Goal: Task Accomplishment & Management: Use online tool/utility

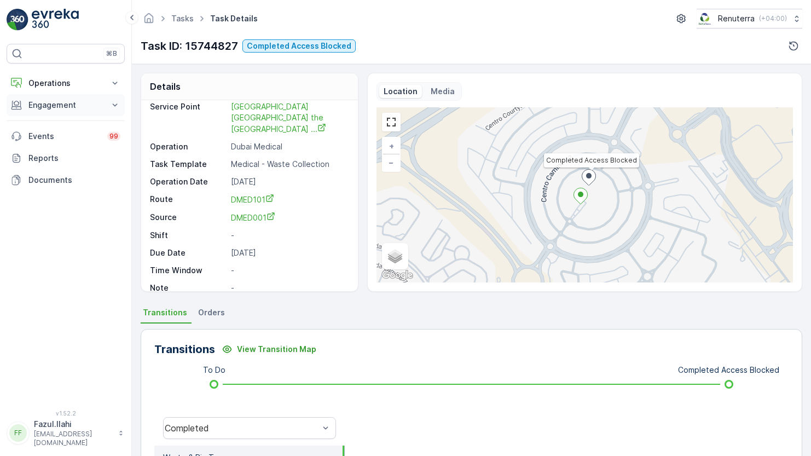
click at [60, 108] on p "Engagement" at bounding box center [65, 105] width 74 height 11
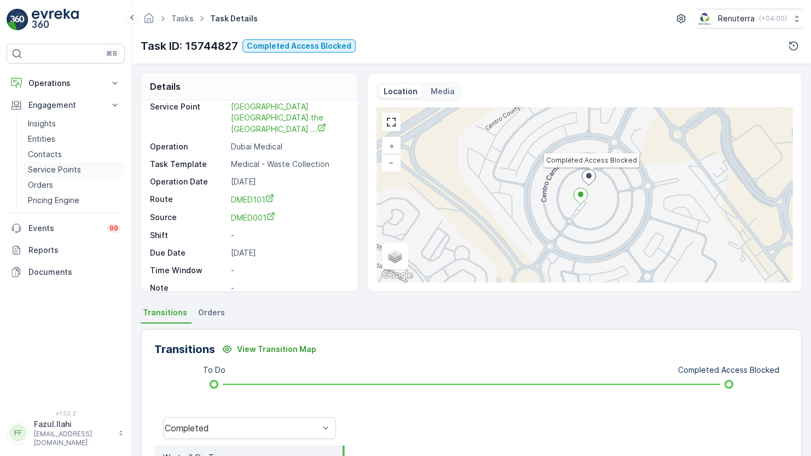
click at [68, 175] on link "Service Points" at bounding box center [74, 169] width 101 height 15
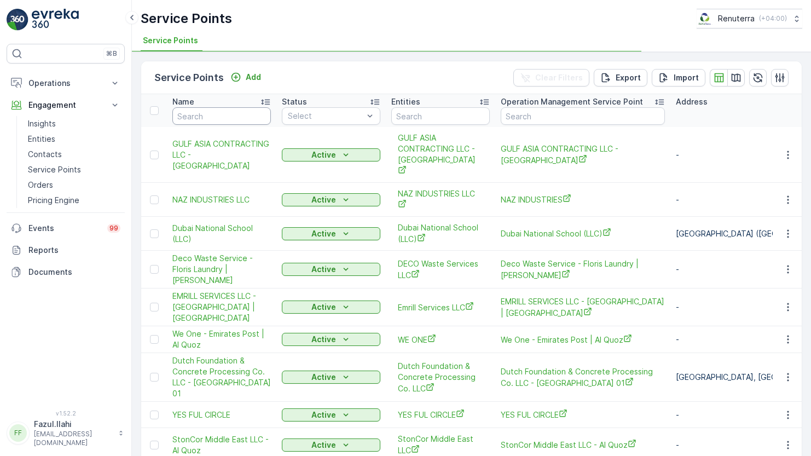
click at [218, 114] on input "text" at bounding box center [221, 116] width 98 height 18
type input "Gulf"
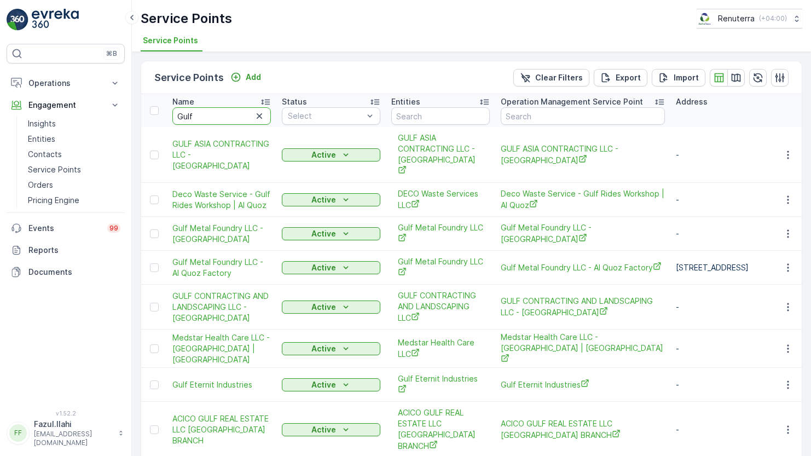
click at [218, 114] on input "Gulf" at bounding box center [221, 116] width 98 height 18
type input "Gulf Meatal"
click at [206, 119] on input "Gulf Meatal" at bounding box center [221, 116] width 98 height 18
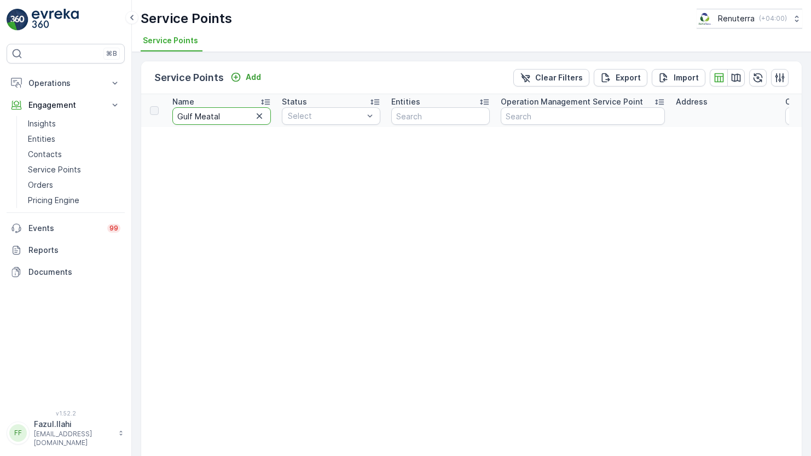
click at [206, 119] on input "Gulf Meatal" at bounding box center [221, 116] width 98 height 18
type input "Gulf Metal"
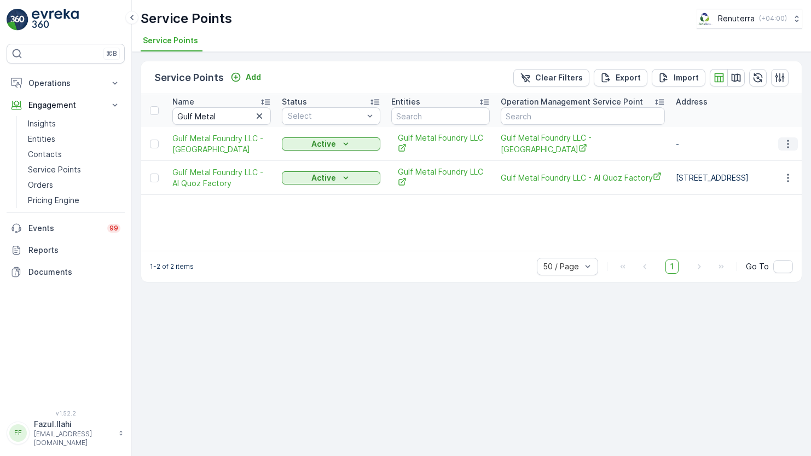
click at [786, 142] on icon "button" at bounding box center [787, 143] width 11 height 11
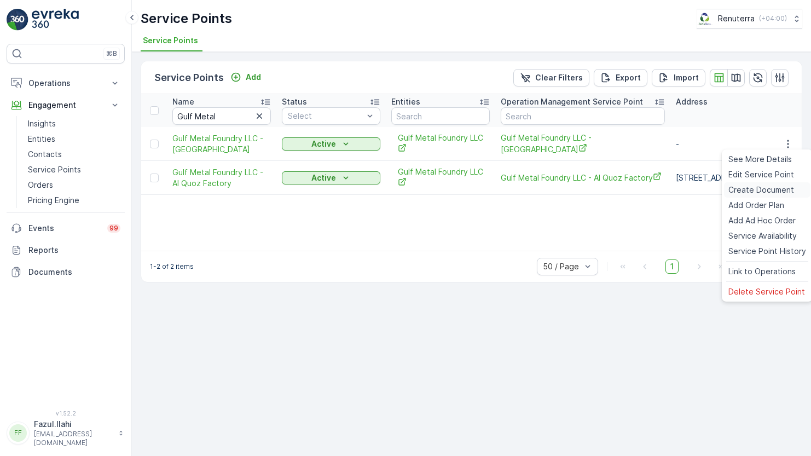
click at [754, 190] on span "Create Document" at bounding box center [761, 189] width 66 height 11
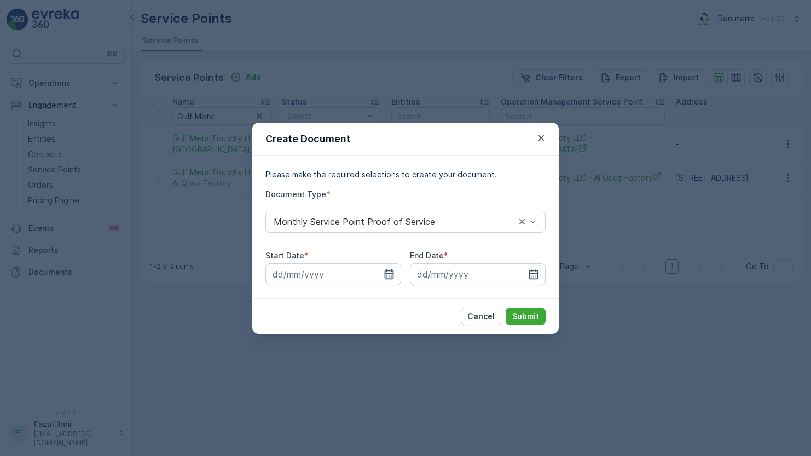
click at [386, 277] on icon "button" at bounding box center [389, 274] width 11 height 11
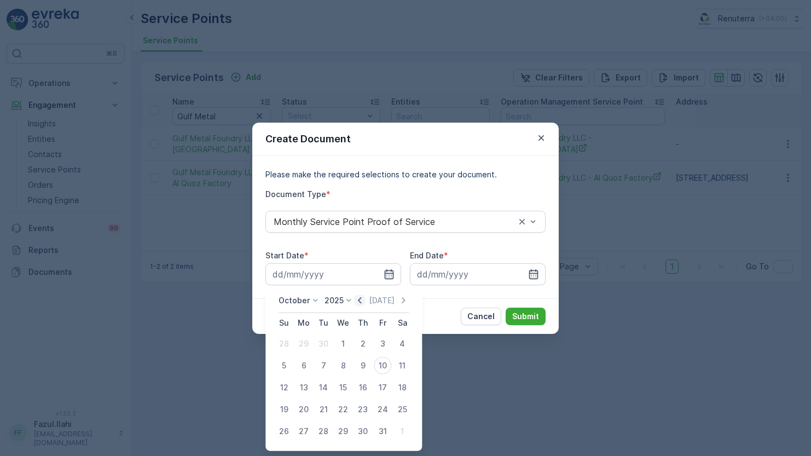
click at [364, 304] on icon "button" at bounding box center [360, 300] width 11 height 11
click at [307, 347] on div "1" at bounding box center [304, 344] width 18 height 18
type input "[DATE]"
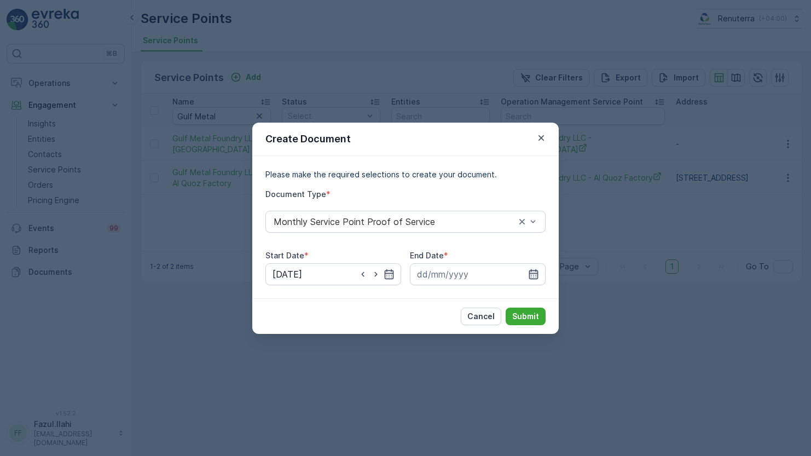
click at [535, 274] on icon "button" at bounding box center [533, 274] width 11 height 11
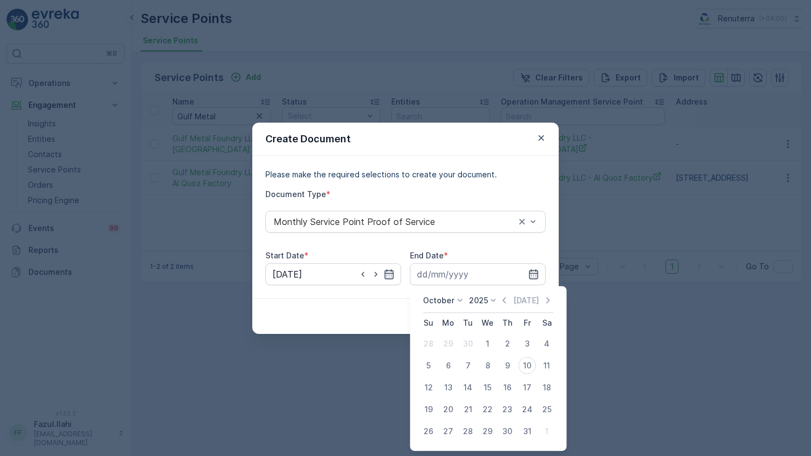
click at [504, 306] on div "[DATE] [DATE]" at bounding box center [488, 304] width 130 height 18
click at [503, 301] on icon "button" at bounding box center [504, 300] width 11 height 11
click at [469, 432] on div "30" at bounding box center [468, 431] width 18 height 18
type input "[DATE]"
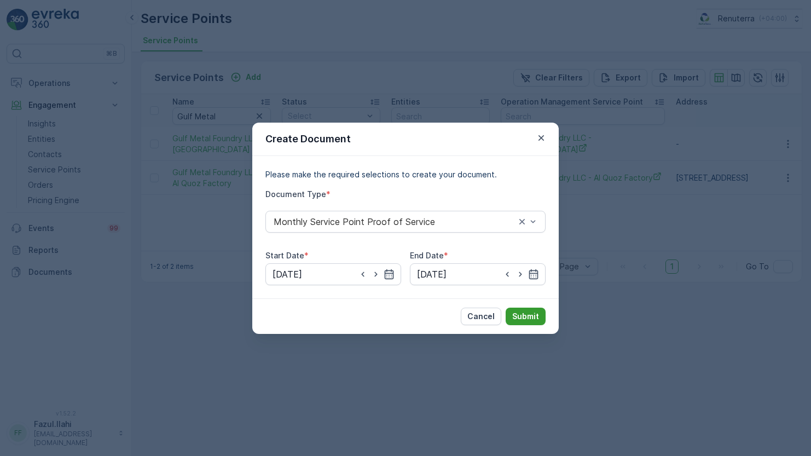
click at [544, 316] on button "Submit" at bounding box center [526, 316] width 40 height 18
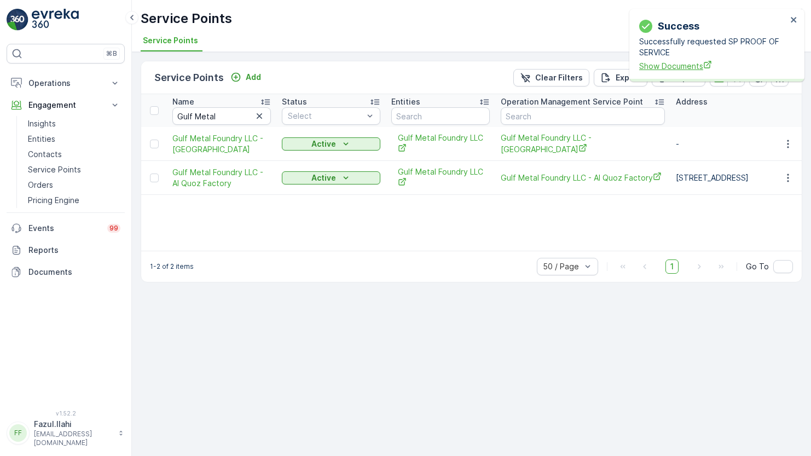
click at [665, 67] on span "Show Documents" at bounding box center [713, 65] width 148 height 11
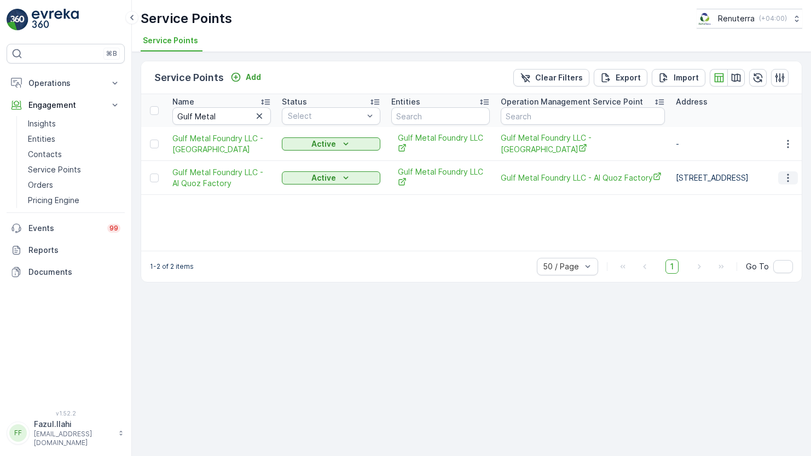
click at [786, 182] on icon "button" at bounding box center [787, 177] width 11 height 11
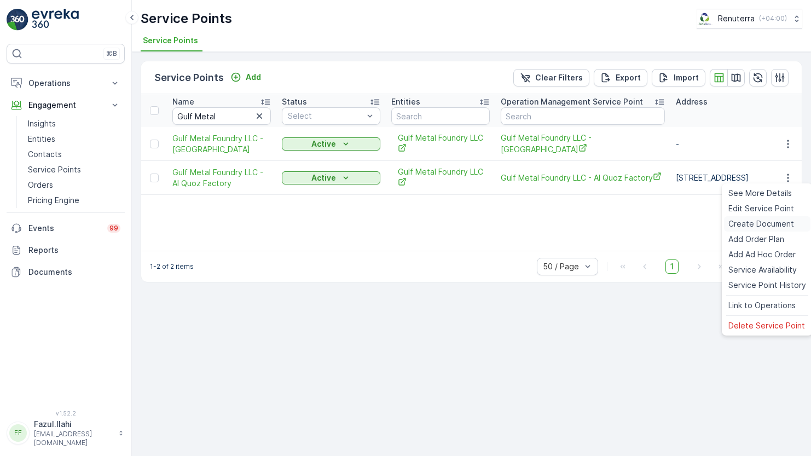
click at [769, 220] on span "Create Document" at bounding box center [761, 223] width 66 height 11
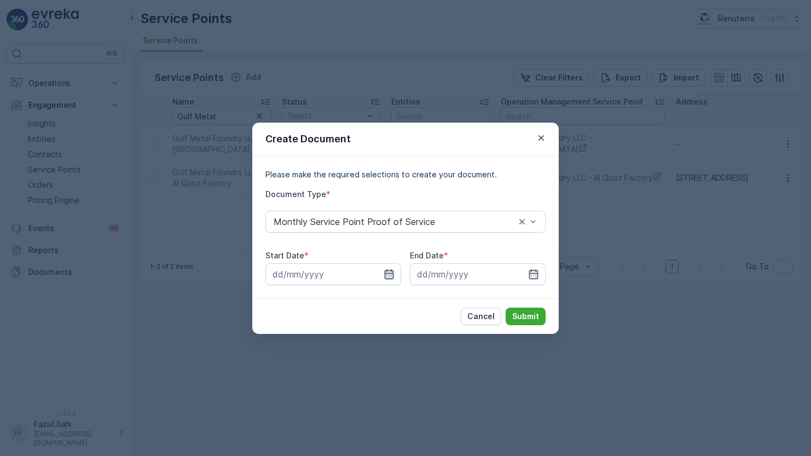
click at [387, 277] on icon "button" at bounding box center [389, 274] width 11 height 11
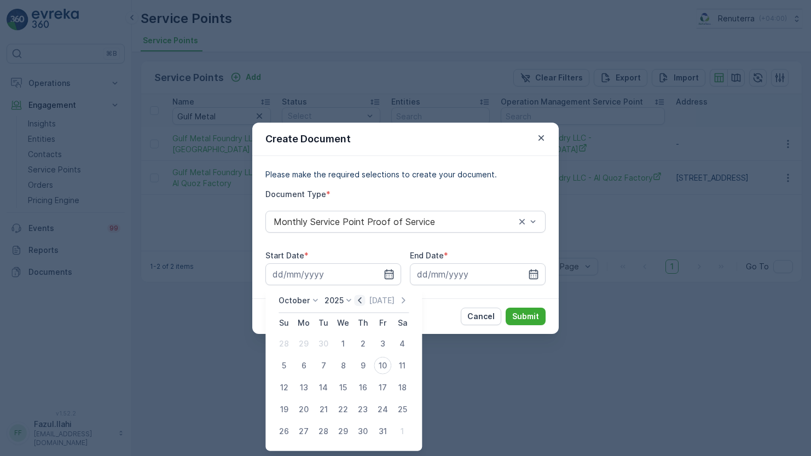
click at [361, 299] on icon "button" at bounding box center [359, 300] width 3 height 6
click at [305, 338] on div "1" at bounding box center [304, 344] width 18 height 18
type input "[DATE]"
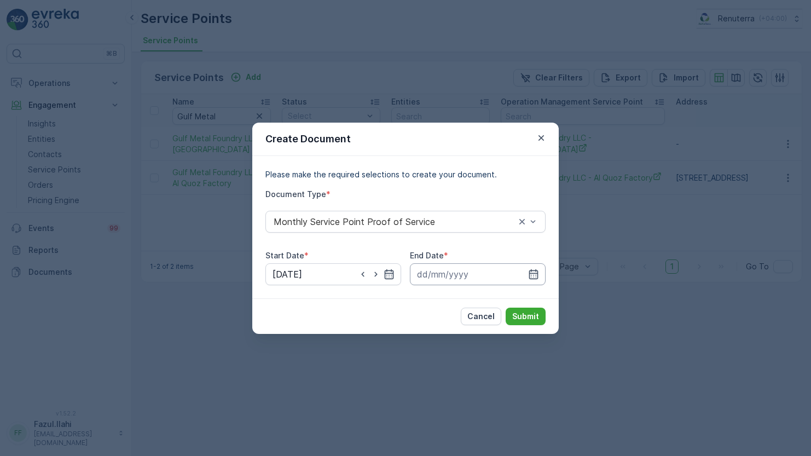
click at [543, 269] on input at bounding box center [478, 274] width 136 height 22
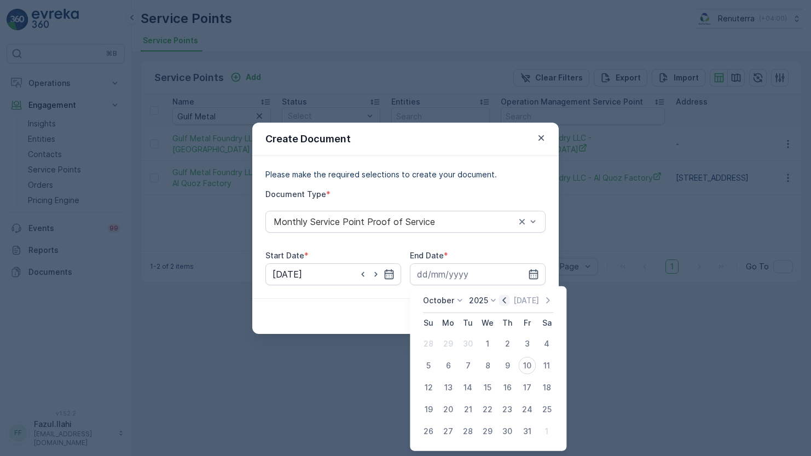
click at [504, 297] on icon "button" at bounding box center [504, 300] width 11 height 11
click at [469, 425] on div "30" at bounding box center [468, 431] width 18 height 18
type input "[DATE]"
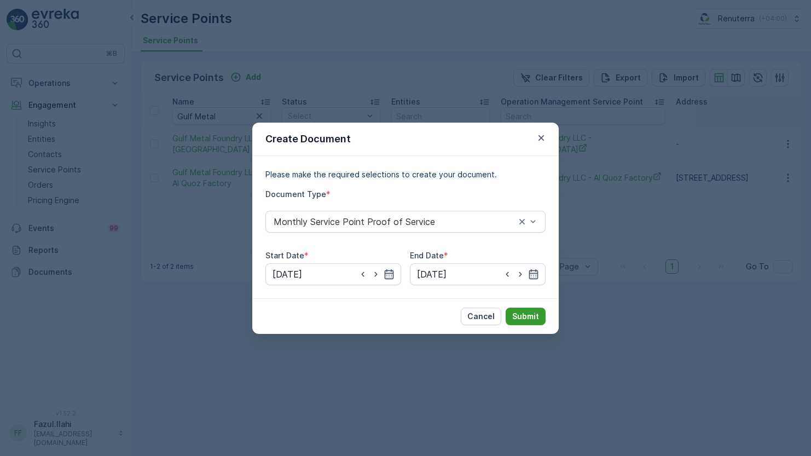
click at [532, 312] on p "Submit" at bounding box center [525, 316] width 27 height 11
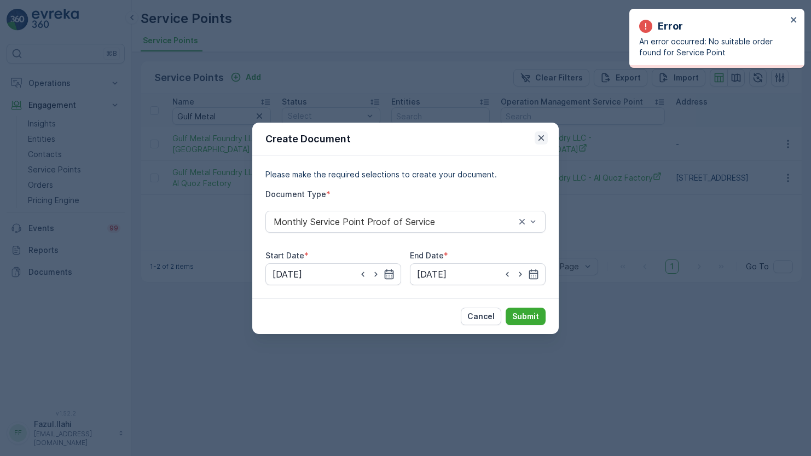
click at [536, 140] on icon "button" at bounding box center [541, 137] width 11 height 11
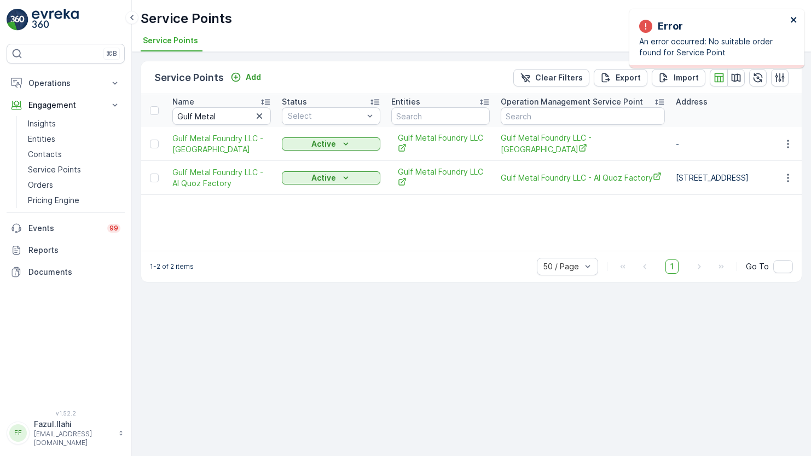
click at [793, 20] on icon "close" at bounding box center [793, 19] width 5 height 5
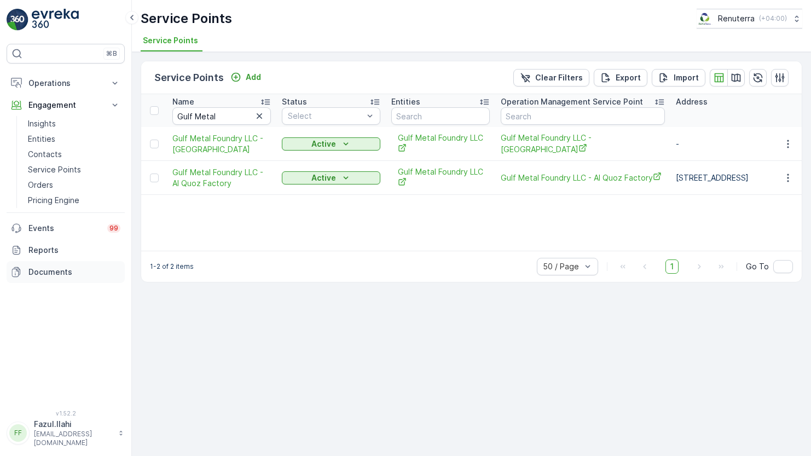
click at [34, 268] on p "Documents" at bounding box center [74, 271] width 92 height 11
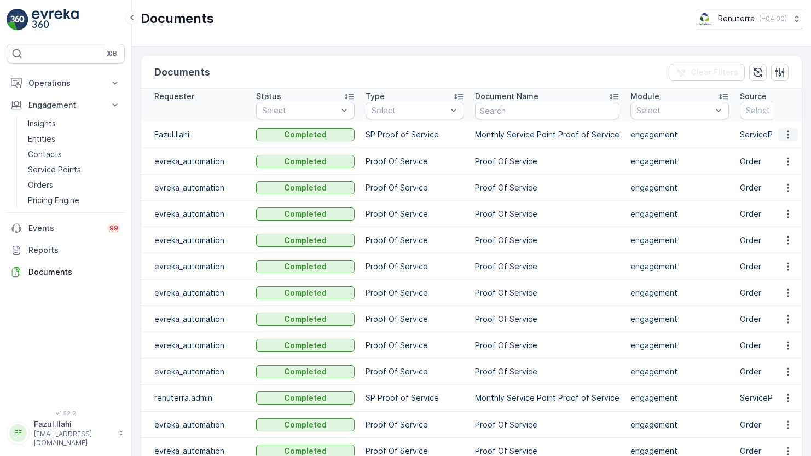
click at [789, 132] on icon "button" at bounding box center [787, 134] width 11 height 11
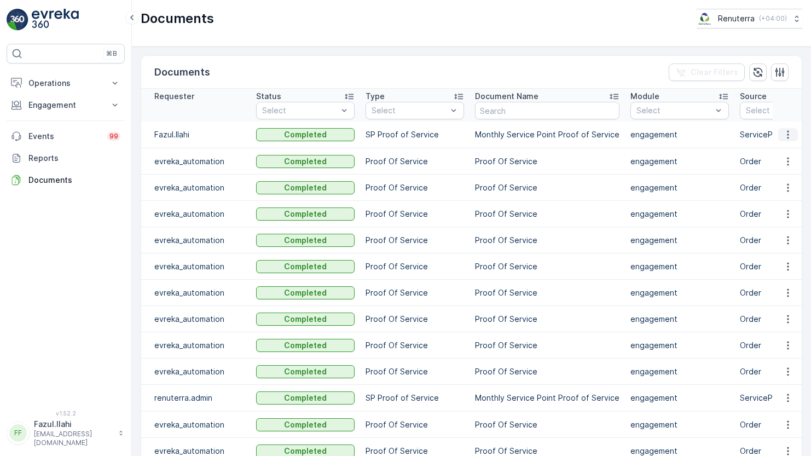
click at [787, 133] on icon "button" at bounding box center [788, 135] width 2 height 8
click at [770, 153] on span "See Details" at bounding box center [785, 149] width 42 height 11
